Goal: Task Accomplishment & Management: Complete application form

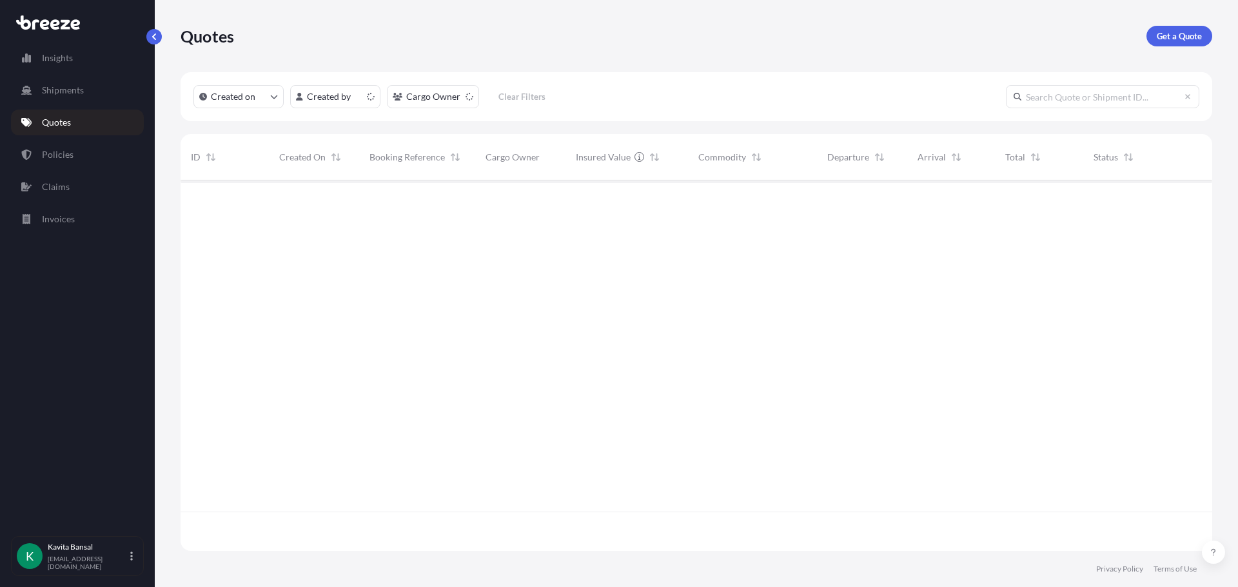
scroll to position [368, 1022]
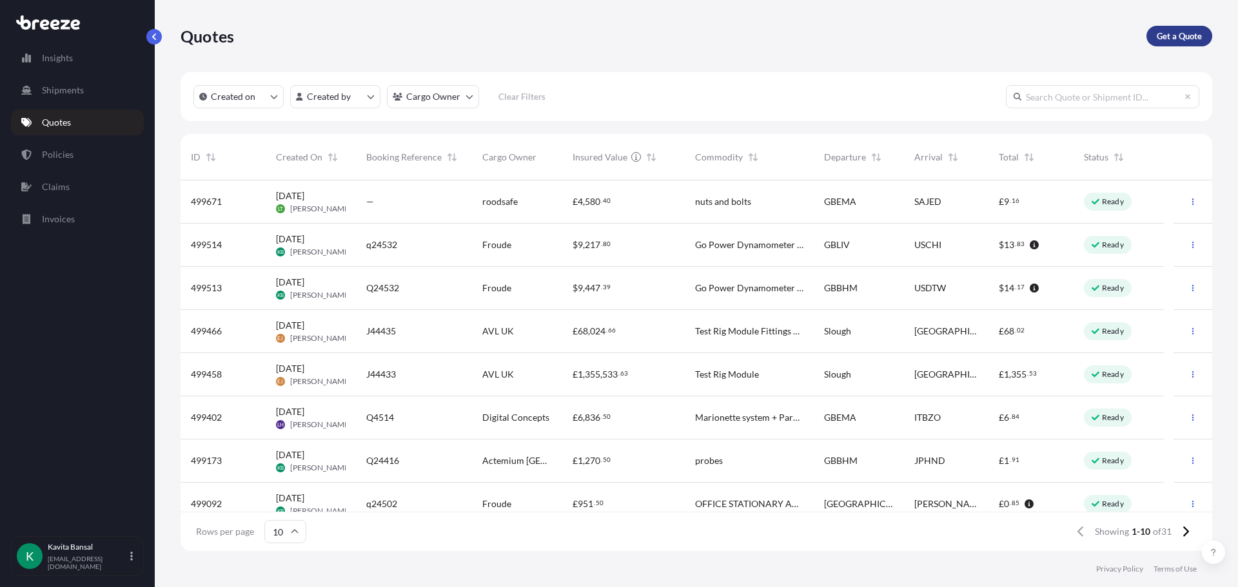
click at [1189, 37] on p "Get a Quote" at bounding box center [1179, 36] width 45 height 13
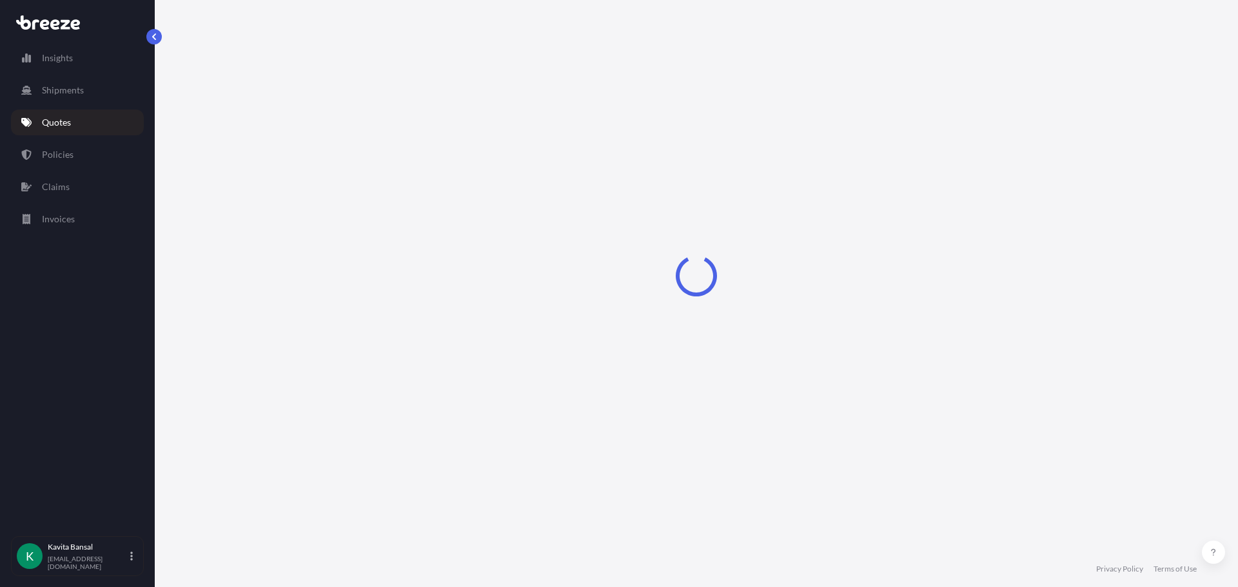
select select "Sea"
select select "1"
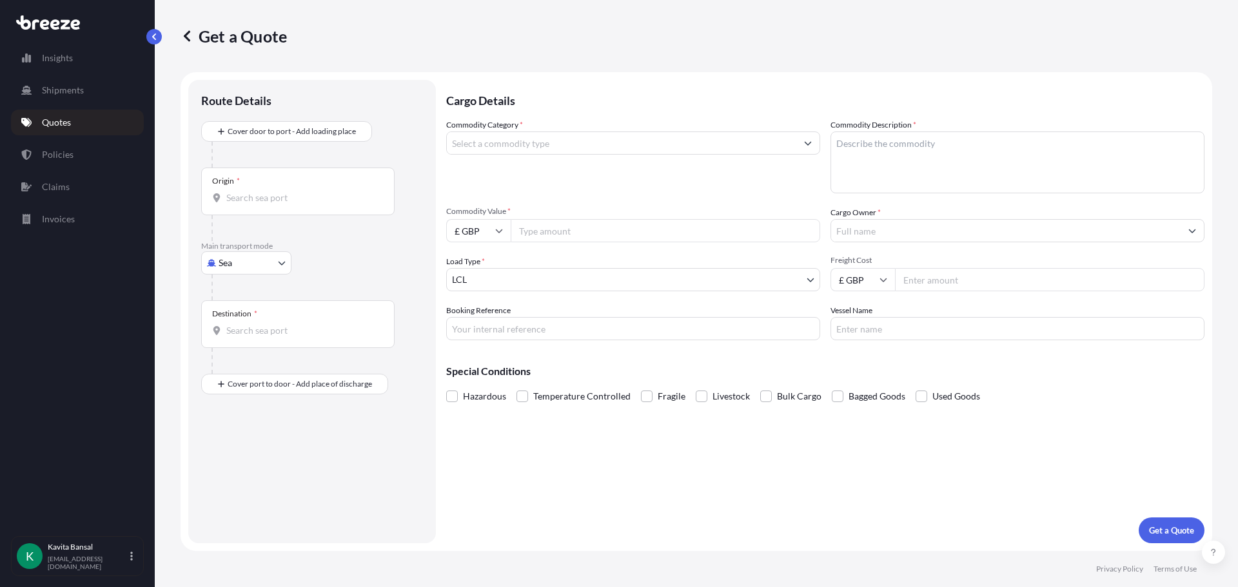
click at [237, 259] on body "Insights Shipments Quotes Policies Claims Invoices K [PERSON_NAME] [EMAIL_ADDRE…" at bounding box center [619, 293] width 1238 height 587
click at [254, 314] on div "Air" at bounding box center [246, 319] width 80 height 23
select select "Air"
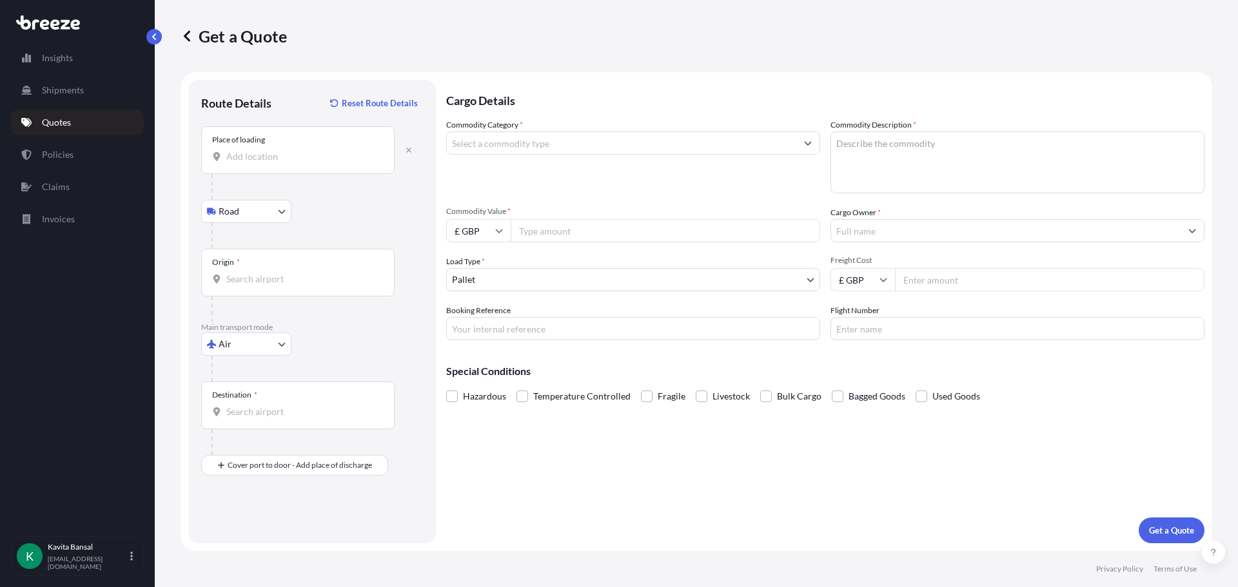
click at [301, 156] on input "Place of loading" at bounding box center [302, 156] width 152 height 13
paste input "CV11 6SD"
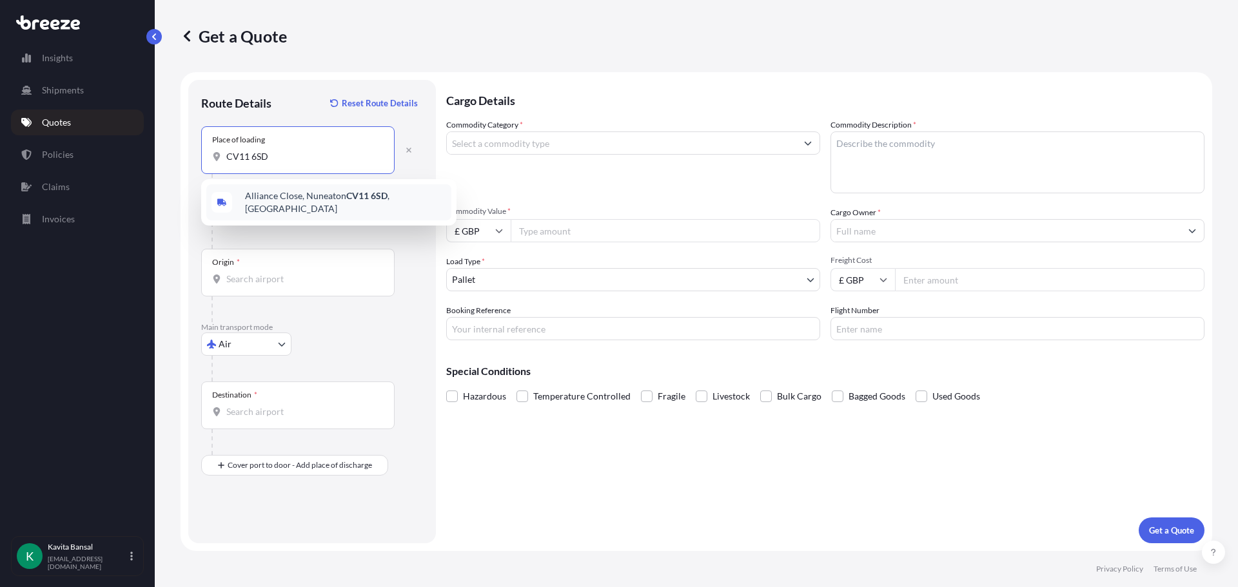
click at [277, 209] on div "[STREET_ADDRESS]" at bounding box center [328, 202] width 245 height 36
type input "[STREET_ADDRESS]"
click at [270, 279] on input "Origin *" at bounding box center [302, 279] width 152 height 13
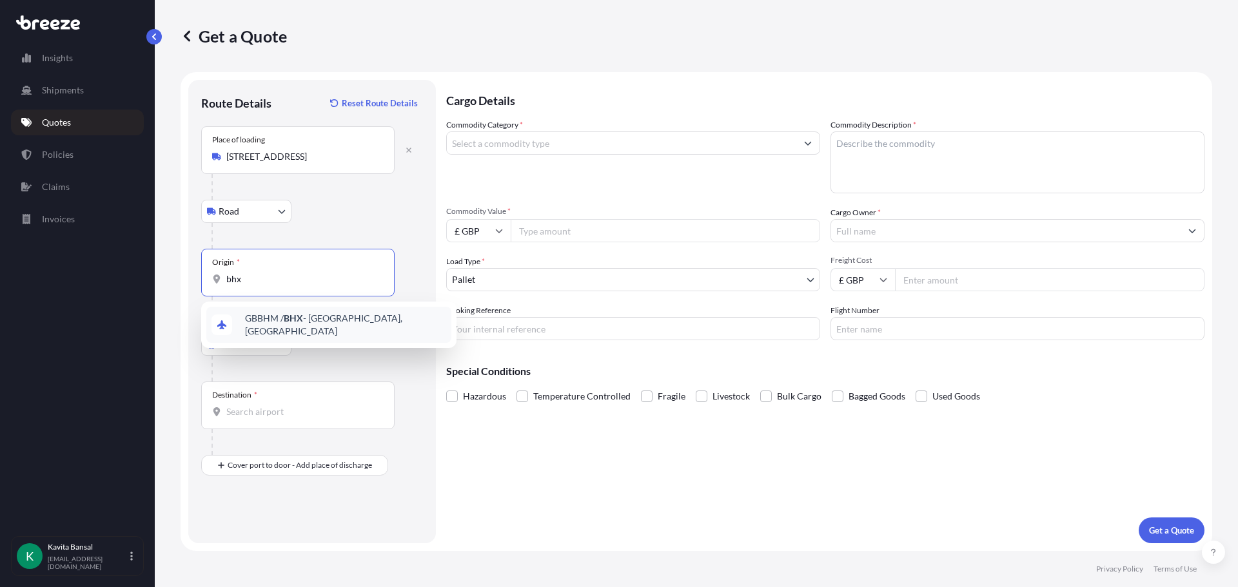
click at [282, 321] on span "GBBHM / BHX - [GEOGRAPHIC_DATA], [GEOGRAPHIC_DATA]" at bounding box center [345, 325] width 201 height 26
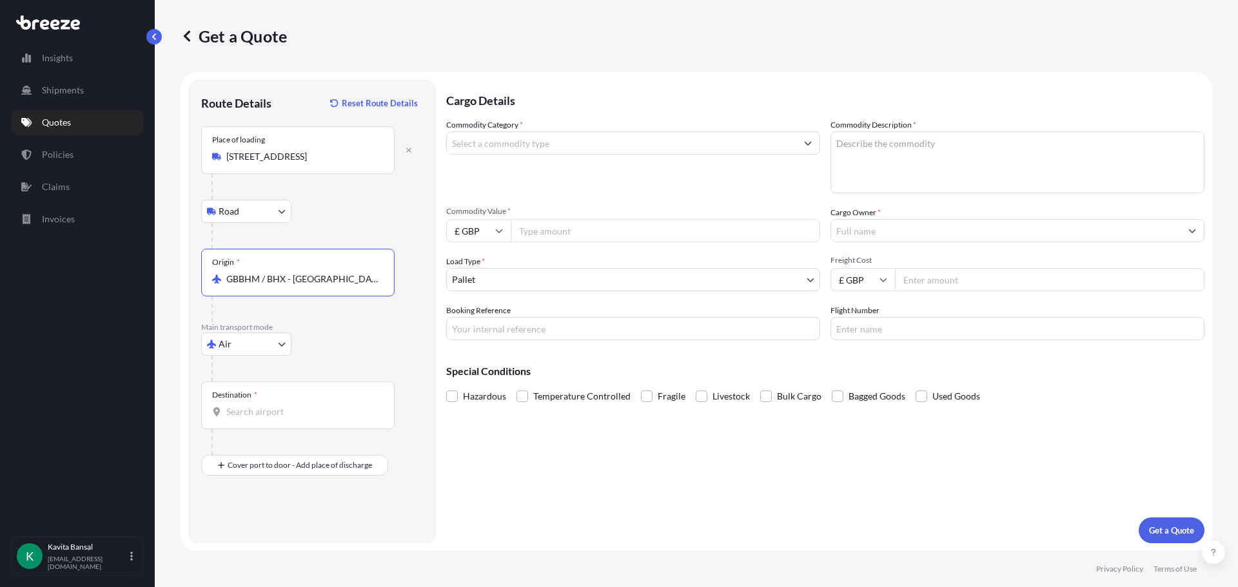
type input "GBBHM / BHX - [GEOGRAPHIC_DATA], [GEOGRAPHIC_DATA]"
click at [264, 407] on input "Destination *" at bounding box center [302, 412] width 152 height 13
click at [258, 416] on input "Destination * Please select a destination" at bounding box center [302, 412] width 152 height 13
type input "FRAVN - [GEOGRAPHIC_DATA], [GEOGRAPHIC_DATA]"
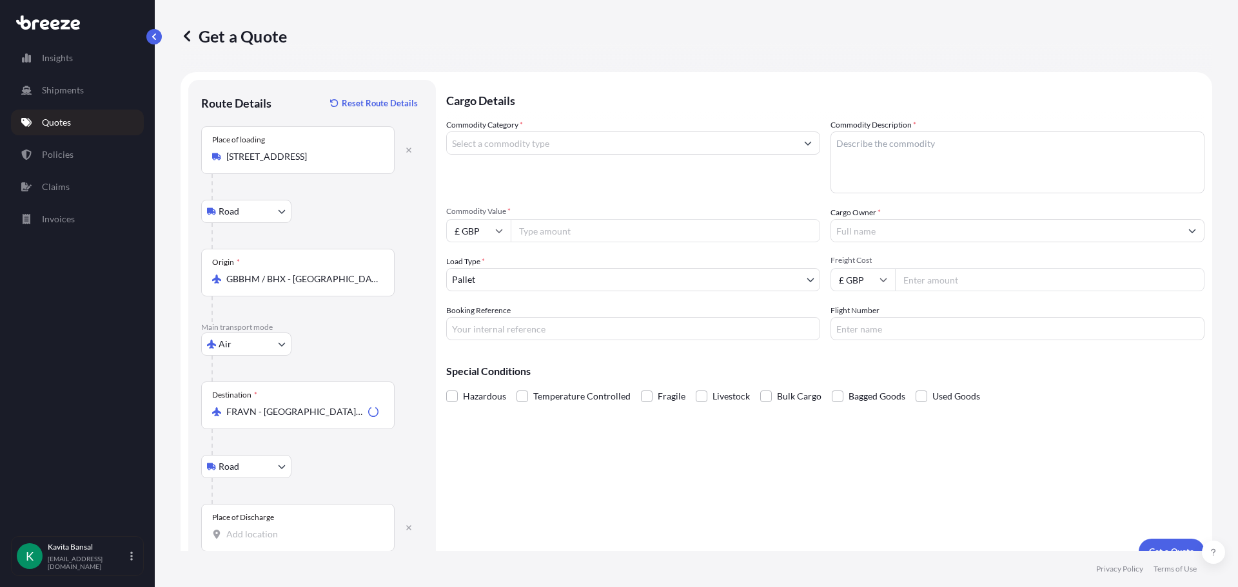
click at [282, 529] on input "Place of Discharge" at bounding box center [302, 534] width 152 height 13
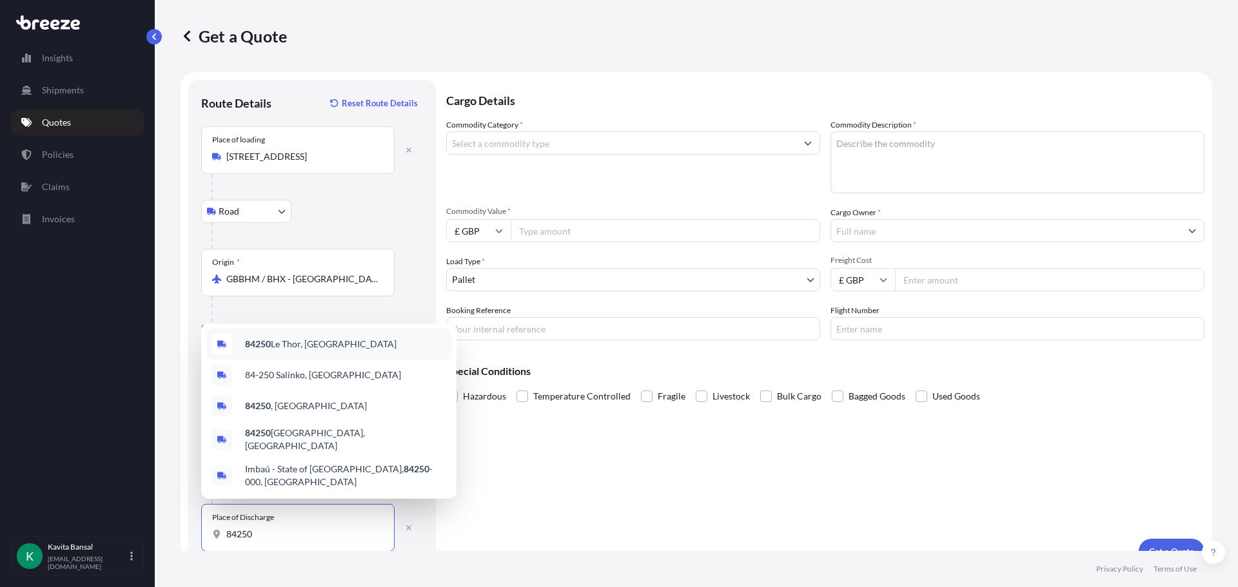
click at [281, 351] on span "[GEOGRAPHIC_DATA], [GEOGRAPHIC_DATA]" at bounding box center [321, 344] width 152 height 13
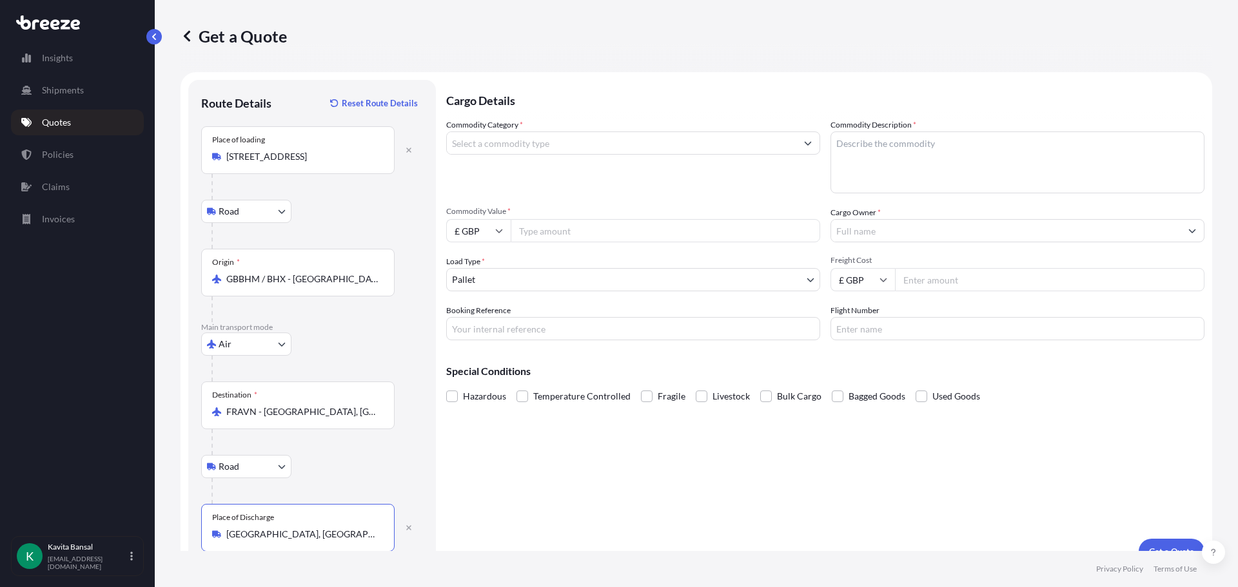
type input "[GEOGRAPHIC_DATA], [GEOGRAPHIC_DATA]"
click at [458, 153] on input "Commodity Category *" at bounding box center [621, 143] width 349 height 23
click at [516, 143] on input "Commodity Category *" at bounding box center [621, 143] width 349 height 23
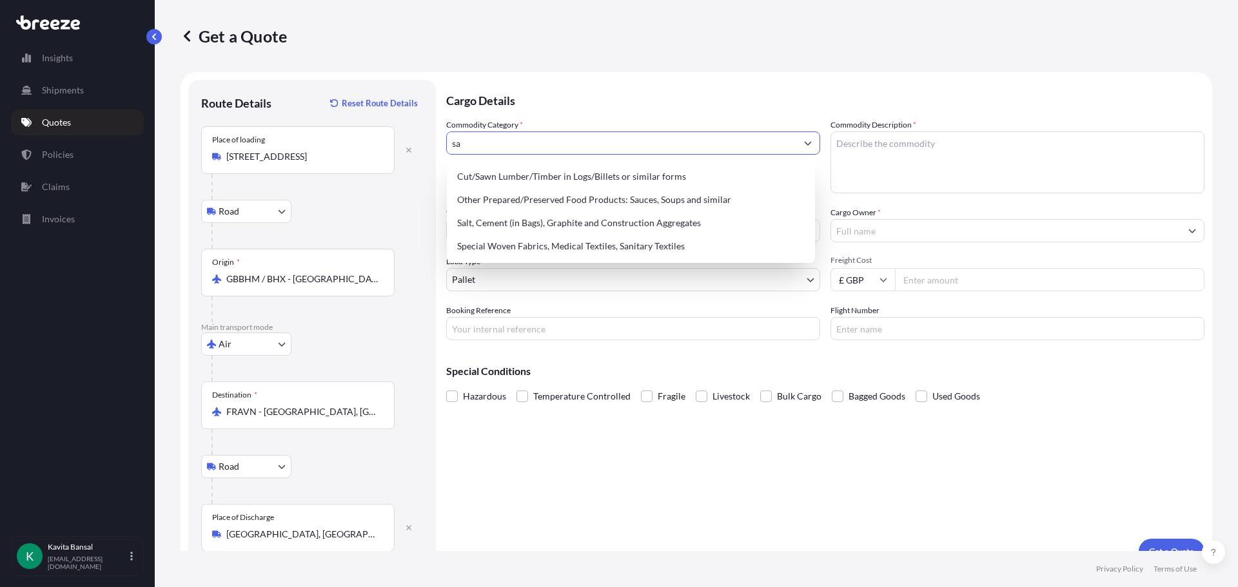
type input "s"
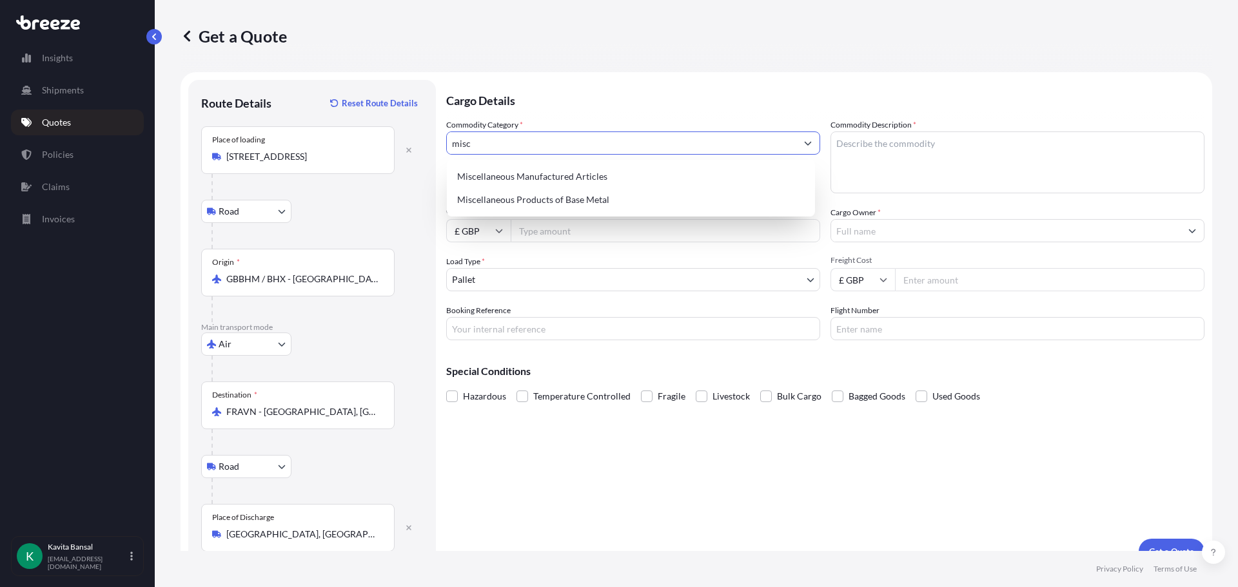
click at [526, 176] on div "Miscellaneous Manufactured Articles" at bounding box center [631, 176] width 358 height 23
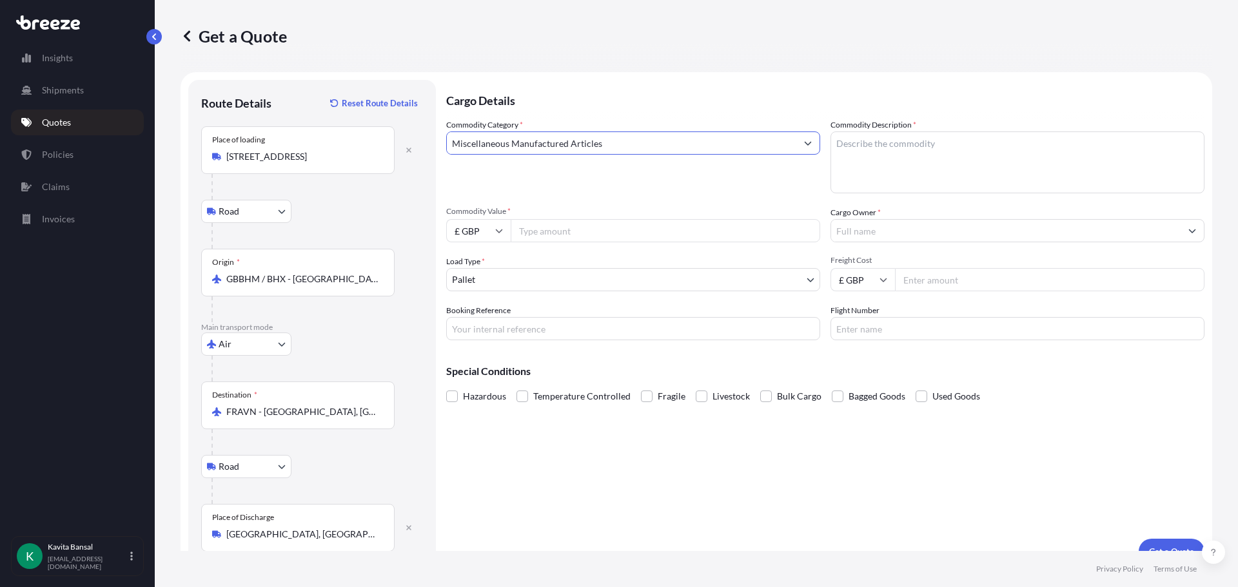
type input "Miscellaneous Manufactured Articles"
drag, startPoint x: 972, startPoint y: 147, endPoint x: 959, endPoint y: 141, distance: 13.6
click at [972, 147] on textarea "Commodity Description *" at bounding box center [1017, 163] width 374 height 62
type textarea "exhibition stand, TV stand, sampler, fill pump, podium, pumps"
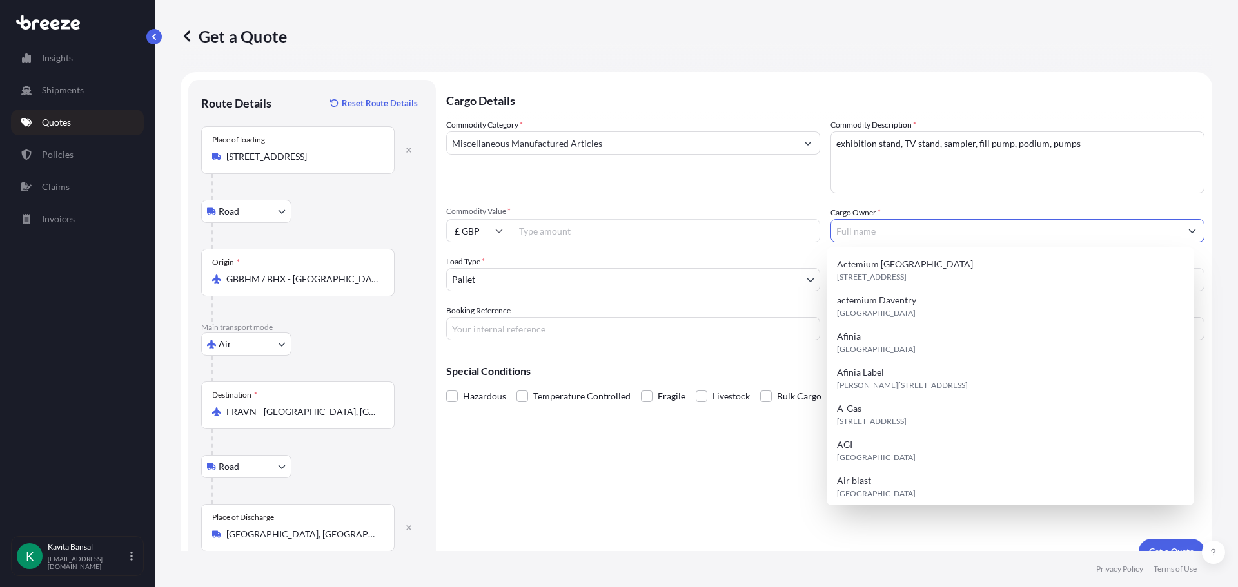
click at [866, 235] on input "Cargo Owner *" at bounding box center [1005, 230] width 349 height 23
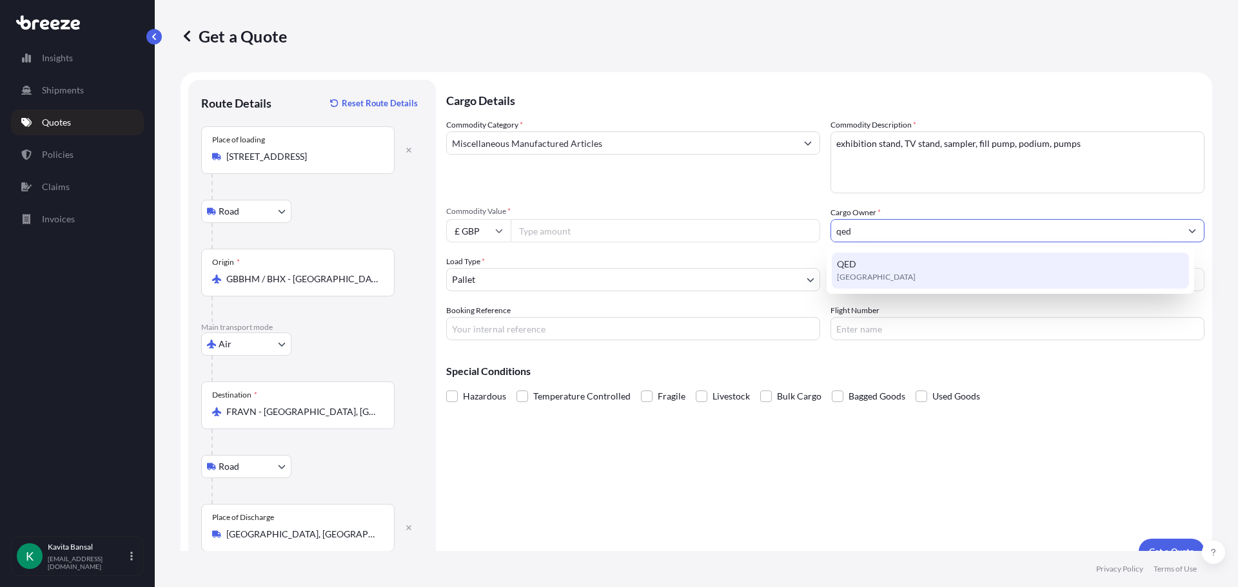
click at [889, 271] on span "[GEOGRAPHIC_DATA]" at bounding box center [876, 277] width 79 height 13
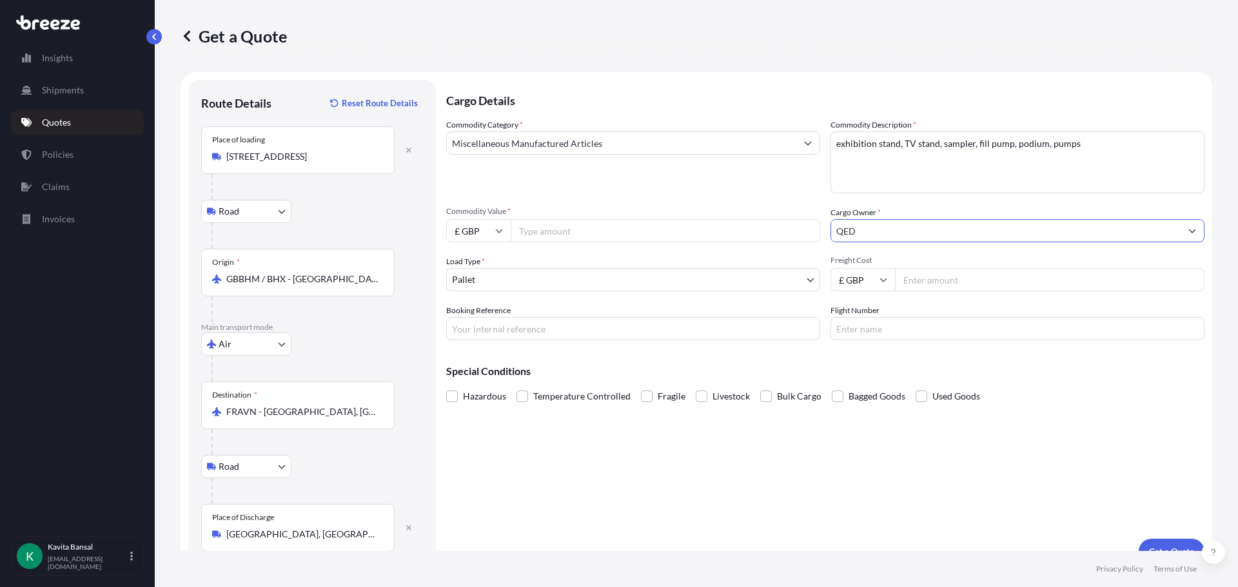
type input "QED"
click at [725, 235] on input "Commodity Value *" at bounding box center [666, 230] width 310 height 23
drag, startPoint x: 598, startPoint y: 217, endPoint x: 602, endPoint y: 223, distance: 6.6
click at [598, 218] on div "Commodity Value * £ GBP" at bounding box center [633, 224] width 374 height 36
click at [605, 228] on input "Commodity Value *" at bounding box center [666, 230] width 310 height 23
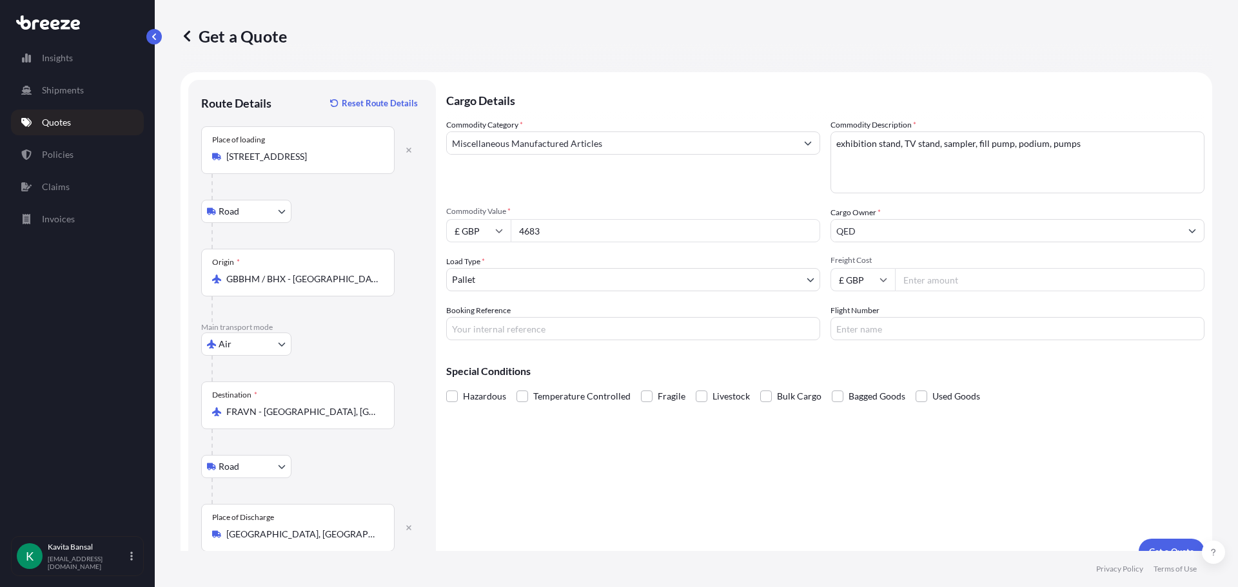
type input "4683"
click at [918, 290] on input "Freight Cost" at bounding box center [1050, 279] width 310 height 23
type input "311"
click at [622, 284] on body "Insights Shipments Quotes Policies Claims Invoices K [PERSON_NAME] [EMAIL_ADDRE…" at bounding box center [619, 293] width 1238 height 587
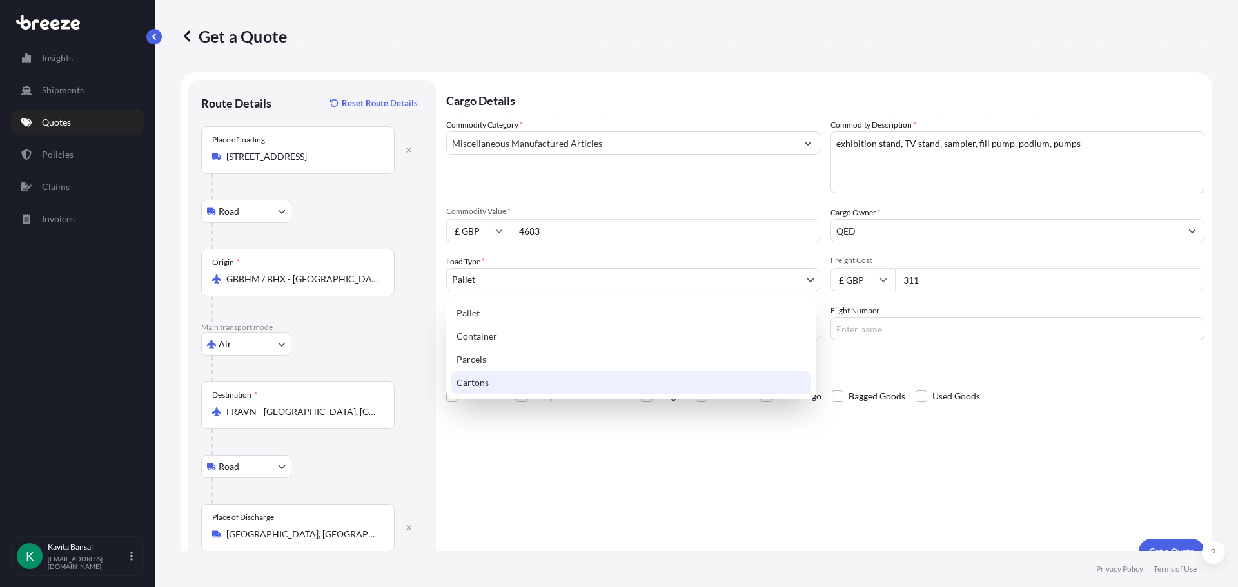
click at [507, 374] on div "Cartons" at bounding box center [630, 382] width 359 height 23
select select "4"
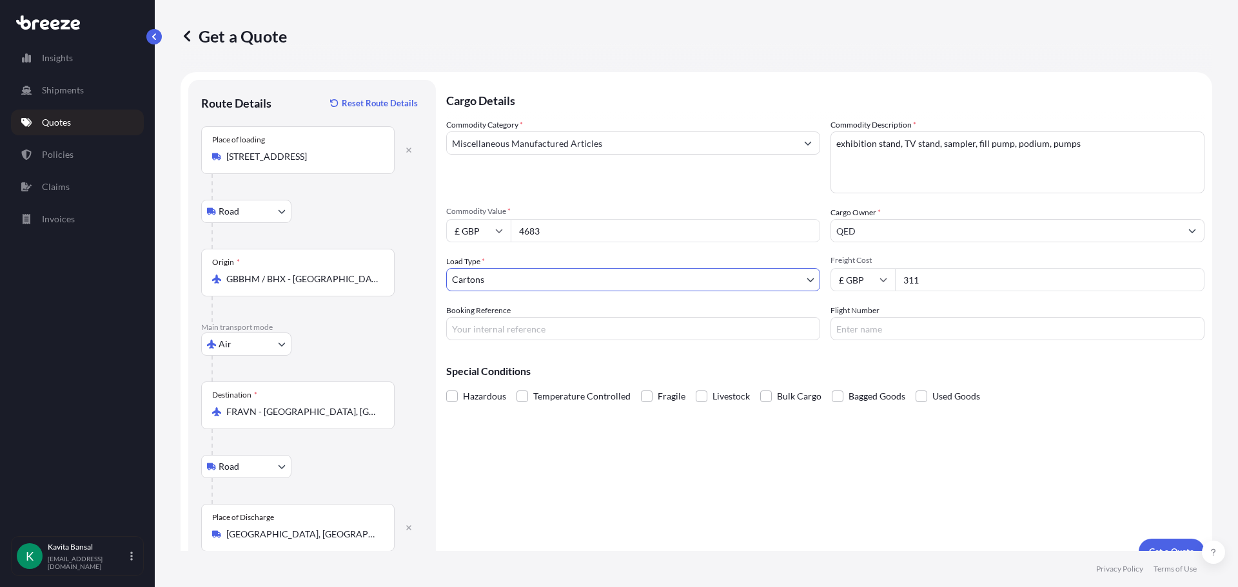
click at [498, 328] on input "Booking Reference" at bounding box center [633, 328] width 374 height 23
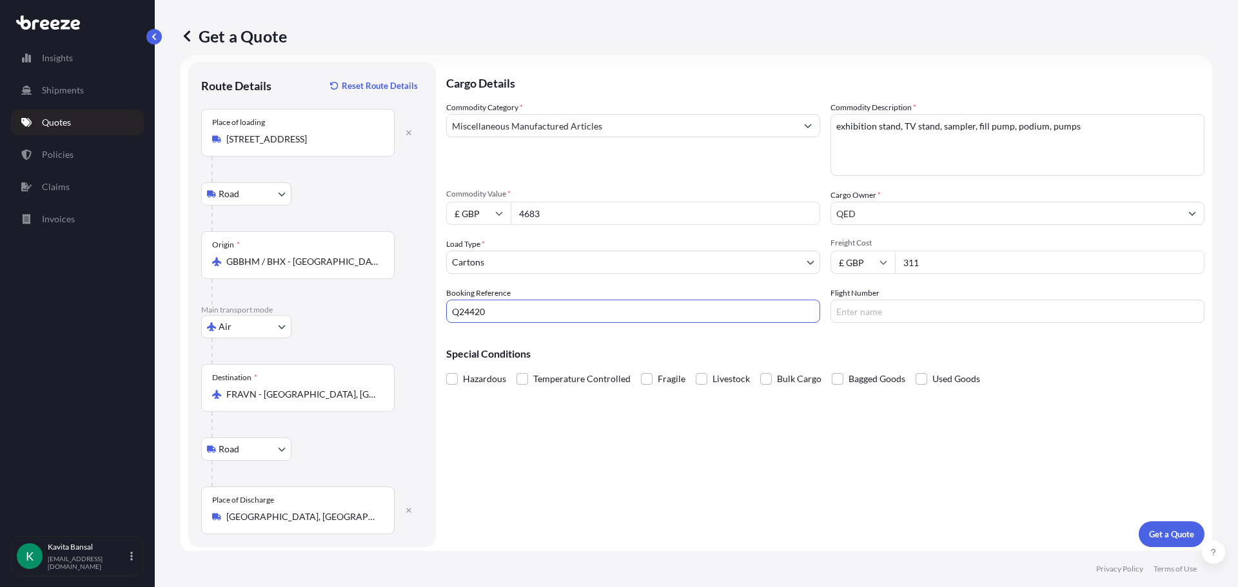
scroll to position [21, 0]
type input "Q24420"
click at [1165, 536] on p "Get a Quote" at bounding box center [1171, 530] width 45 height 13
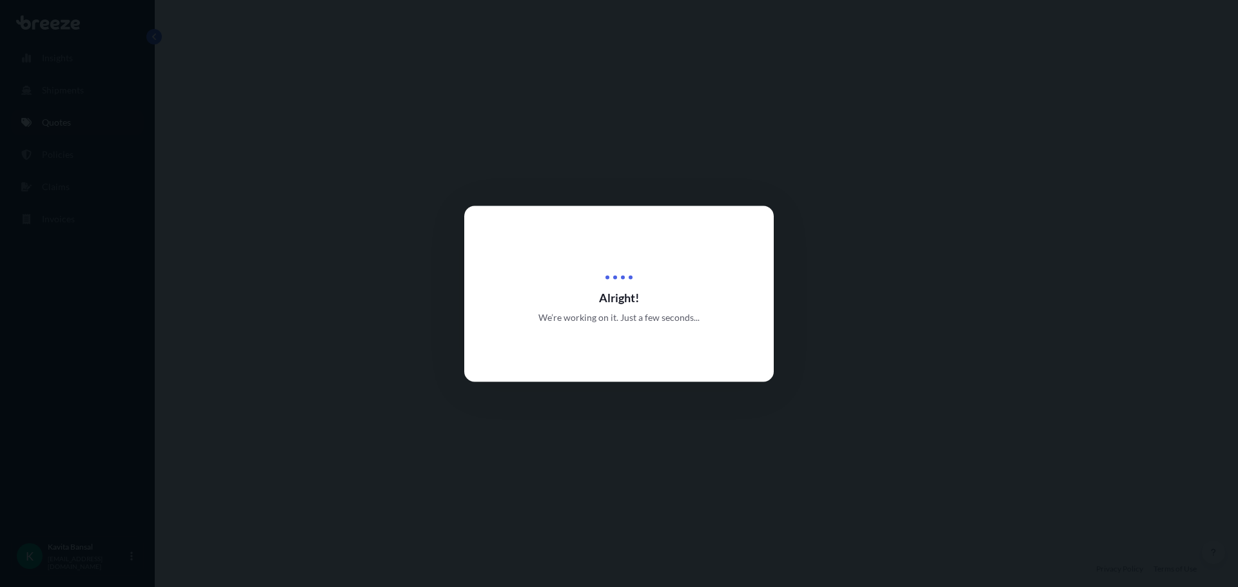
select select "Road"
select select "Air"
select select "Road"
select select "4"
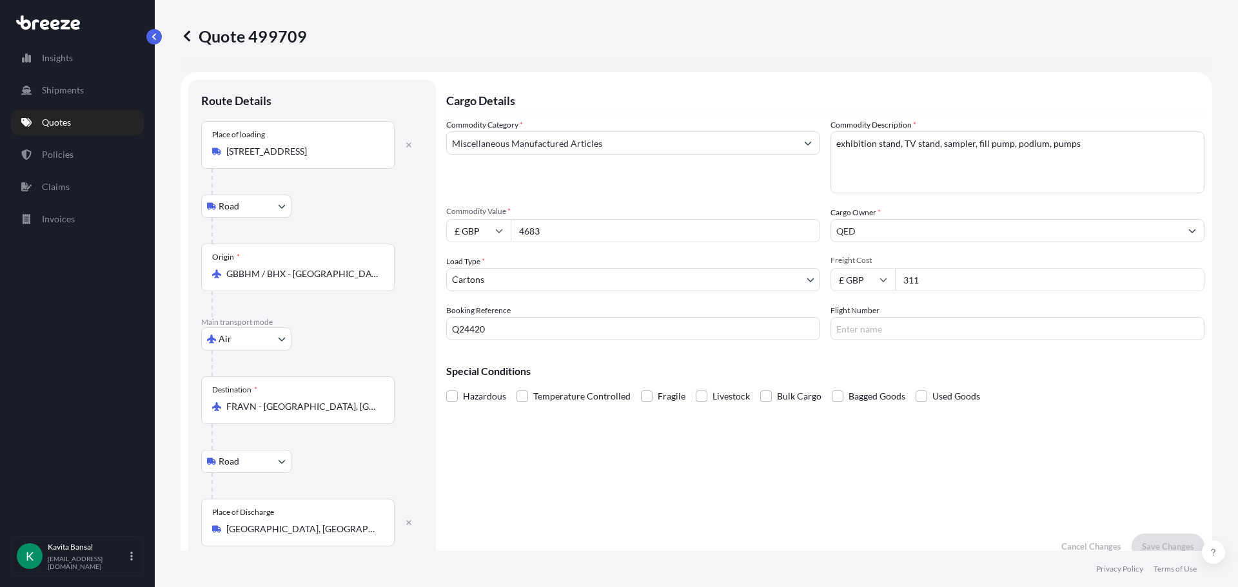
drag, startPoint x: 558, startPoint y: 233, endPoint x: 502, endPoint y: 237, distance: 56.8
click at [502, 237] on div "£ GBP 4683" at bounding box center [633, 230] width 374 height 23
type input "8000"
click at [1012, 382] on div "Special Conditions Hazardous Temperature Controlled Fragile Livestock Bulk Carg…" at bounding box center [825, 378] width 758 height 55
click at [952, 444] on div "Cargo Details Commodity Category * Miscellaneous Manufactured Articles Commodit…" at bounding box center [825, 320] width 758 height 480
